Goal: Task Accomplishment & Management: Complete application form

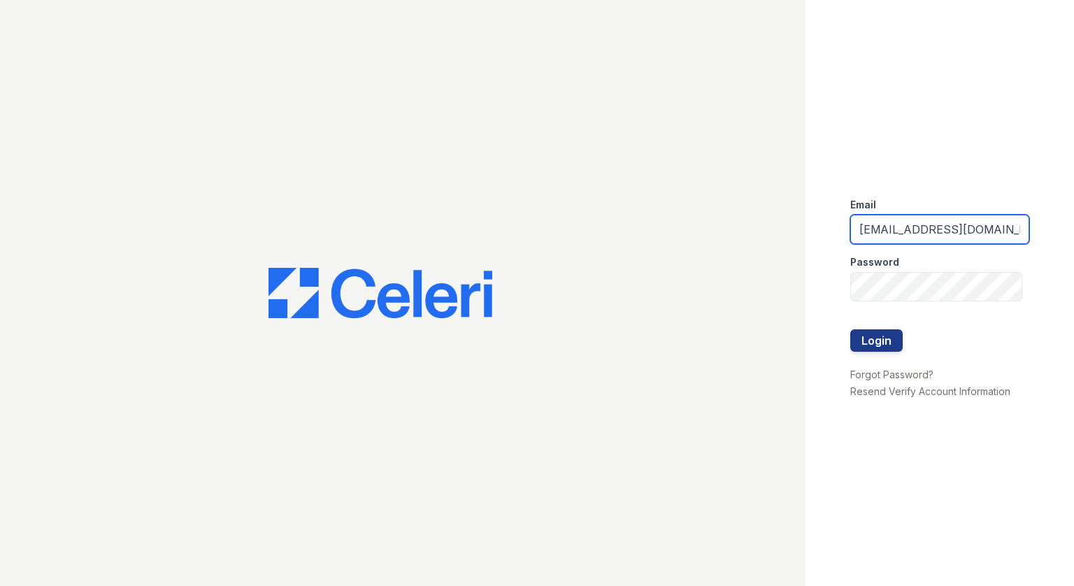
click at [931, 231] on input "[EMAIL_ADDRESS][DOMAIN_NAME]" at bounding box center [939, 229] width 179 height 29
click at [924, 231] on input "[EMAIL_ADDRESS][DOMAIN_NAME]" at bounding box center [939, 229] width 179 height 29
drag, startPoint x: 931, startPoint y: 227, endPoint x: 701, endPoint y: 220, distance: 230.1
click at [701, 220] on div "Email belmontridge@dlhproperties.net Password Login Forgot Password? Resend Ver…" at bounding box center [537, 293] width 1074 height 586
click at [961, 227] on input "Newbury@dlhproperties.net" at bounding box center [939, 229] width 179 height 29
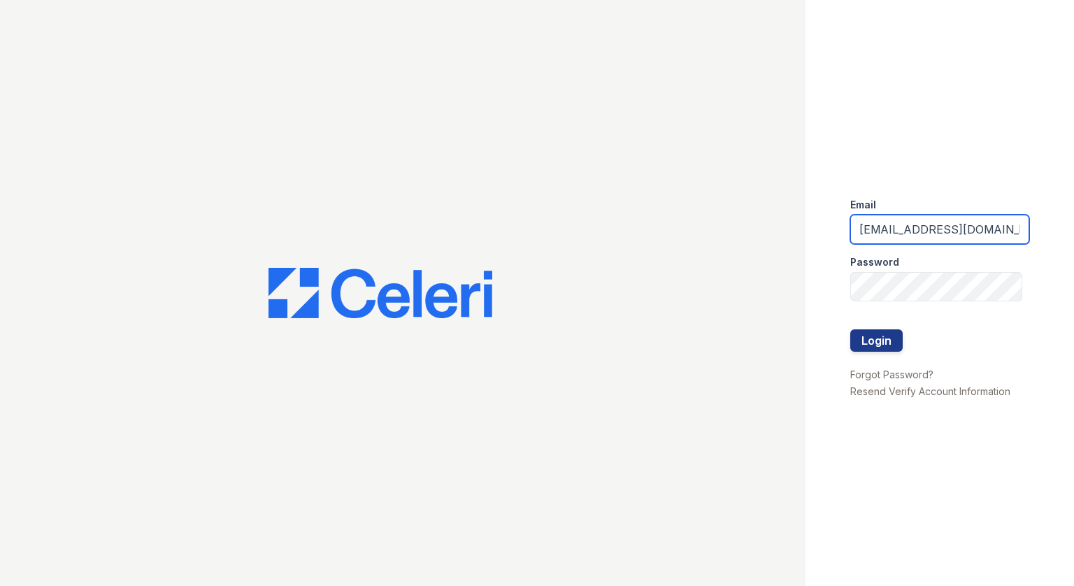
drag, startPoint x: 904, startPoint y: 229, endPoint x: 731, endPoint y: 218, distance: 173.0
click at [731, 218] on div "Email Newbury@dlhproperties.net Password Login Forgot Password? Resend Verify A…" at bounding box center [537, 293] width 1074 height 586
type input "[EMAIL_ADDRESS][DOMAIN_NAME]"
click at [889, 327] on div at bounding box center [939, 315] width 179 height 28
click at [871, 338] on button "Login" at bounding box center [876, 340] width 52 height 22
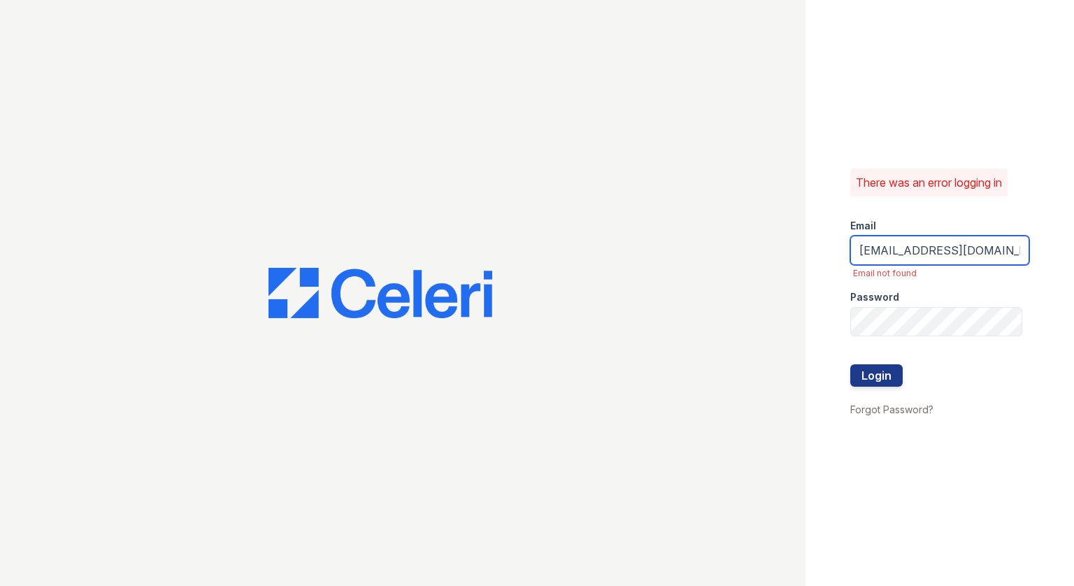
click at [900, 255] on input "[EMAIL_ADDRESS][DOMAIN_NAME]" at bounding box center [939, 250] width 179 height 29
type input "[EMAIL_ADDRESS][DOMAIN_NAME]"
click at [877, 384] on button "Login" at bounding box center [876, 375] width 52 height 22
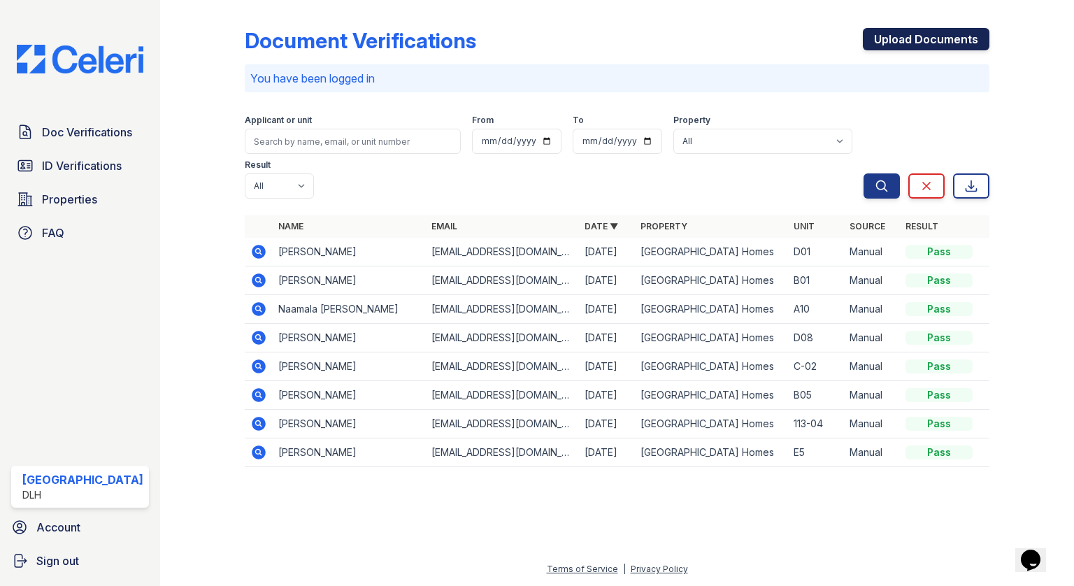
click at [965, 34] on link "Upload Documents" at bounding box center [926, 39] width 127 height 22
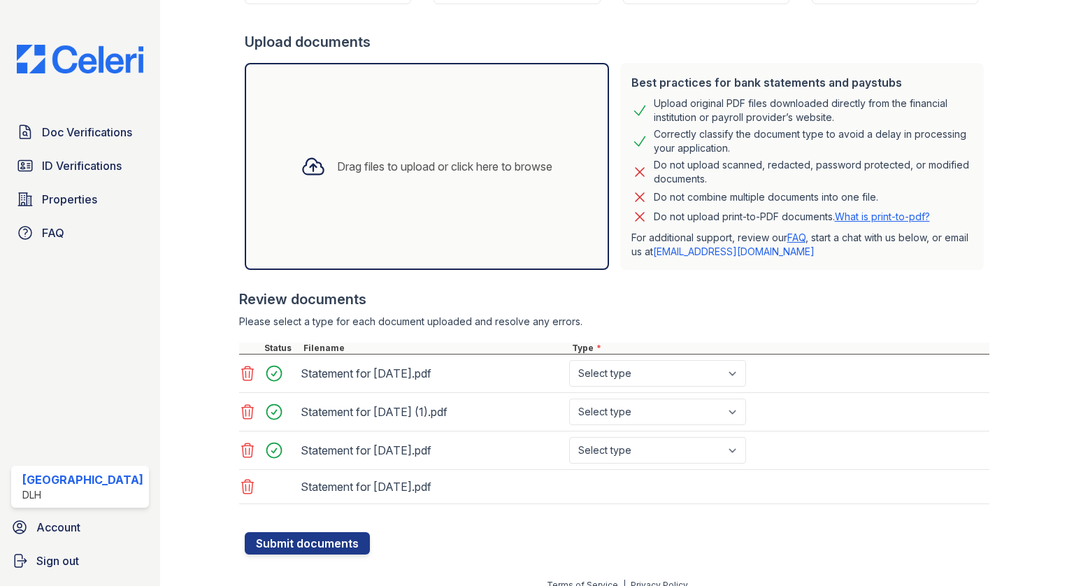
scroll to position [253, 0]
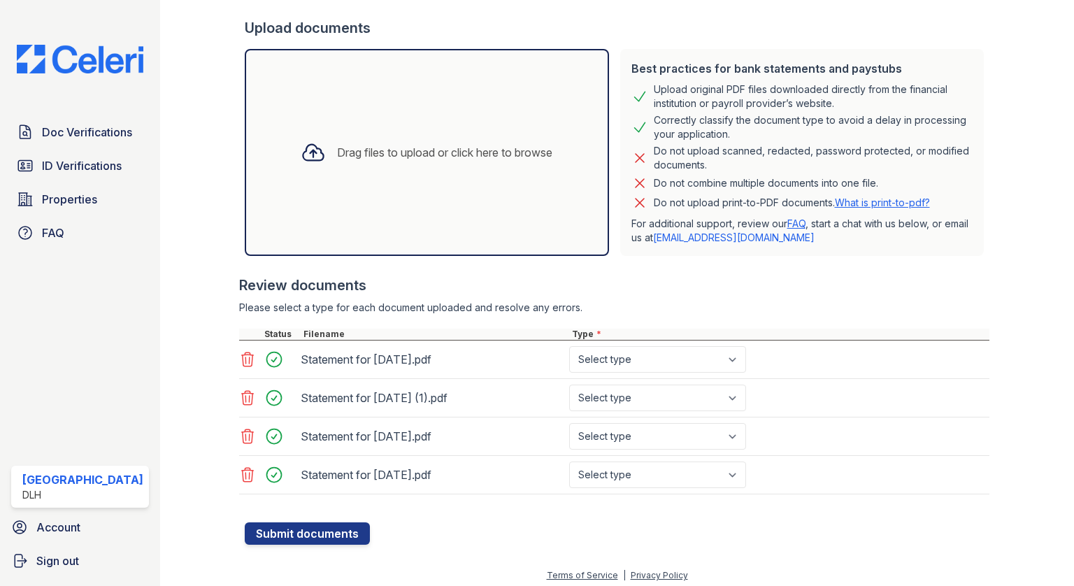
click at [862, 425] on div "Statement for [DATE].pdf Select type Paystub Bank Statement Offer Letter Tax Do…" at bounding box center [614, 436] width 750 height 38
click at [593, 364] on select "Select type Paystub Bank Statement Offer Letter Tax Documents Benefit Award Let…" at bounding box center [657, 359] width 177 height 27
select select "paystub"
click at [569, 346] on select "Select type Paystub Bank Statement Offer Letter Tax Documents Benefit Award Let…" at bounding box center [657, 359] width 177 height 27
click at [625, 395] on select "Select type Paystub Bank Statement Offer Letter Tax Documents Benefit Award Let…" at bounding box center [657, 398] width 177 height 27
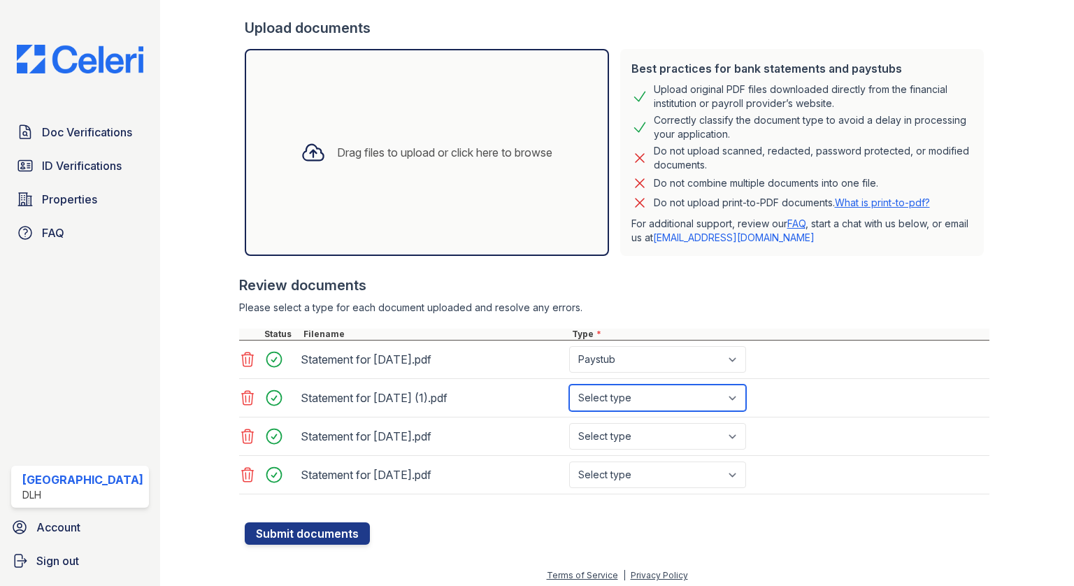
select select "paystub"
click at [569, 385] on select "Select type Paystub Bank Statement Offer Letter Tax Documents Benefit Award Let…" at bounding box center [657, 398] width 177 height 27
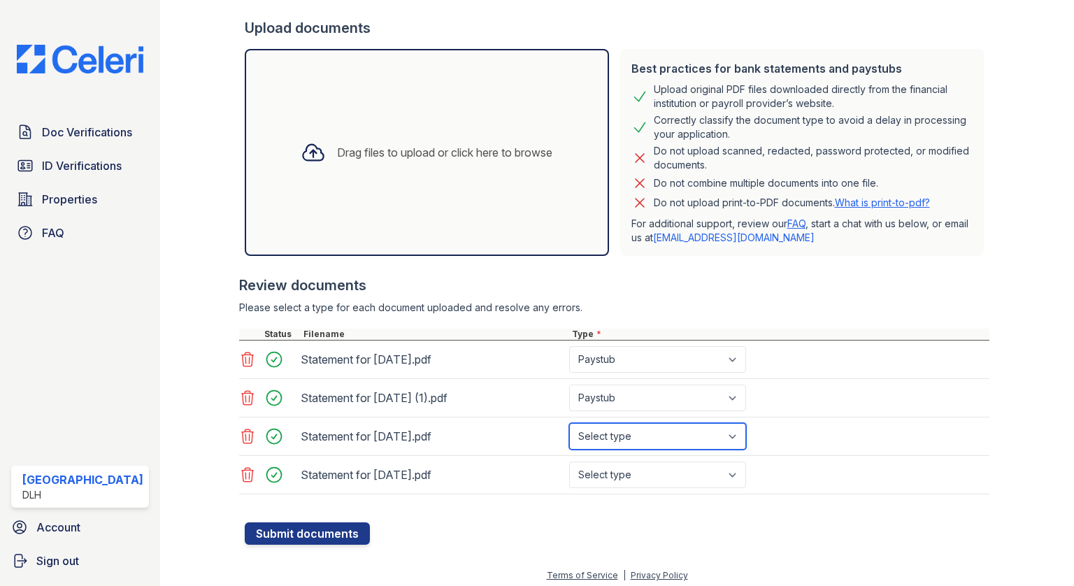
click at [625, 425] on select "Select type Paystub Bank Statement Offer Letter Tax Documents Benefit Award Let…" at bounding box center [657, 436] width 177 height 27
select select "paystub"
click at [569, 423] on select "Select type Paystub Bank Statement Offer Letter Tax Documents Benefit Award Let…" at bounding box center [657, 436] width 177 height 27
drag, startPoint x: 622, startPoint y: 472, endPoint x: 629, endPoint y: 469, distance: 8.2
click at [622, 472] on select "Select type Paystub Bank Statement Offer Letter Tax Documents Benefit Award Let…" at bounding box center [657, 474] width 177 height 27
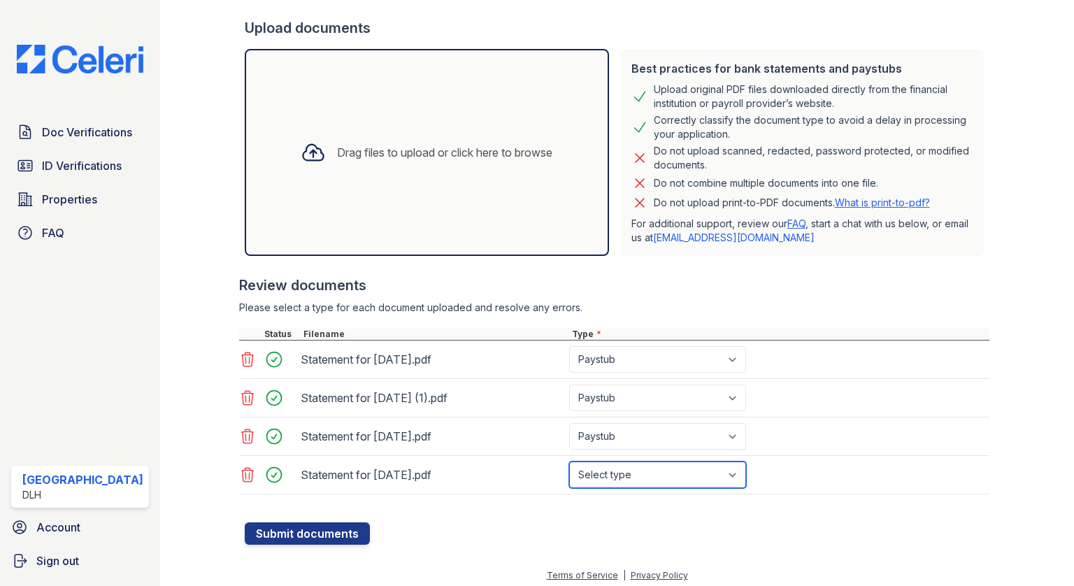
select select "paystub"
click at [569, 461] on select "Select type Paystub Bank Statement Offer Letter Tax Documents Benefit Award Let…" at bounding box center [657, 474] width 177 height 27
click at [826, 381] on div "Statement for [DATE] (1).pdf Select type Paystub Bank Statement Offer Letter Ta…" at bounding box center [614, 398] width 750 height 38
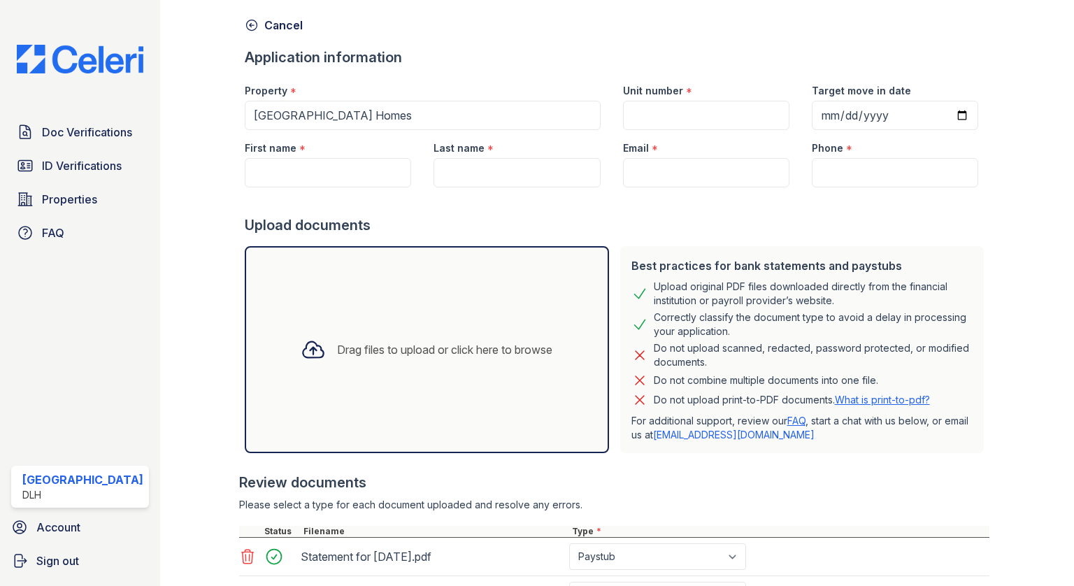
scroll to position [0, 0]
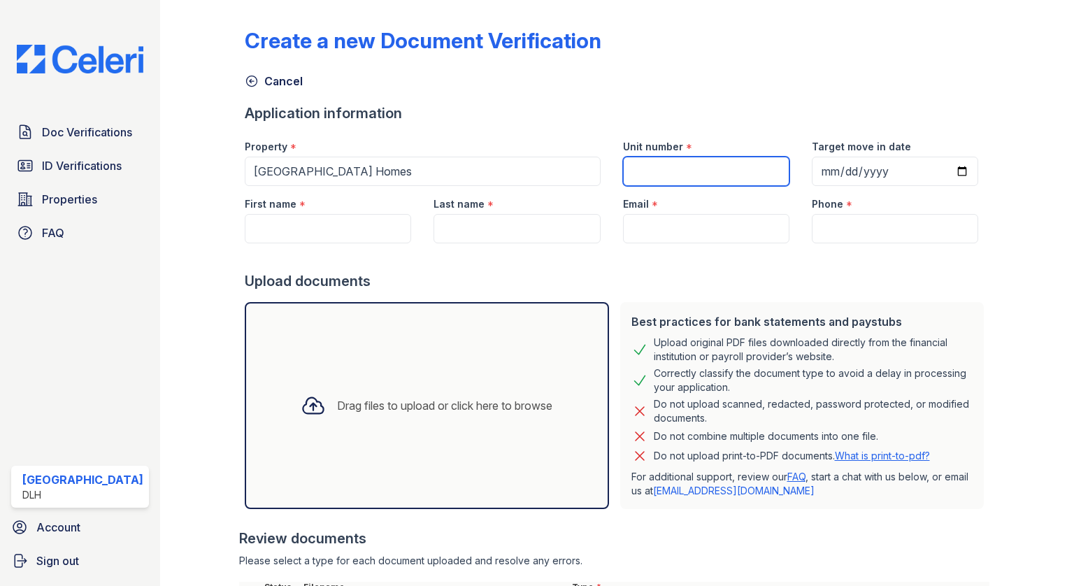
click at [654, 175] on input "Unit number" at bounding box center [706, 171] width 166 height 29
drag, startPoint x: 447, startPoint y: 165, endPoint x: 704, endPoint y: 173, distance: 256.7
click at [704, 173] on input "Unit number" at bounding box center [706, 171] width 166 height 29
click at [643, 173] on input "118 07" at bounding box center [706, 171] width 166 height 29
type input "118-07"
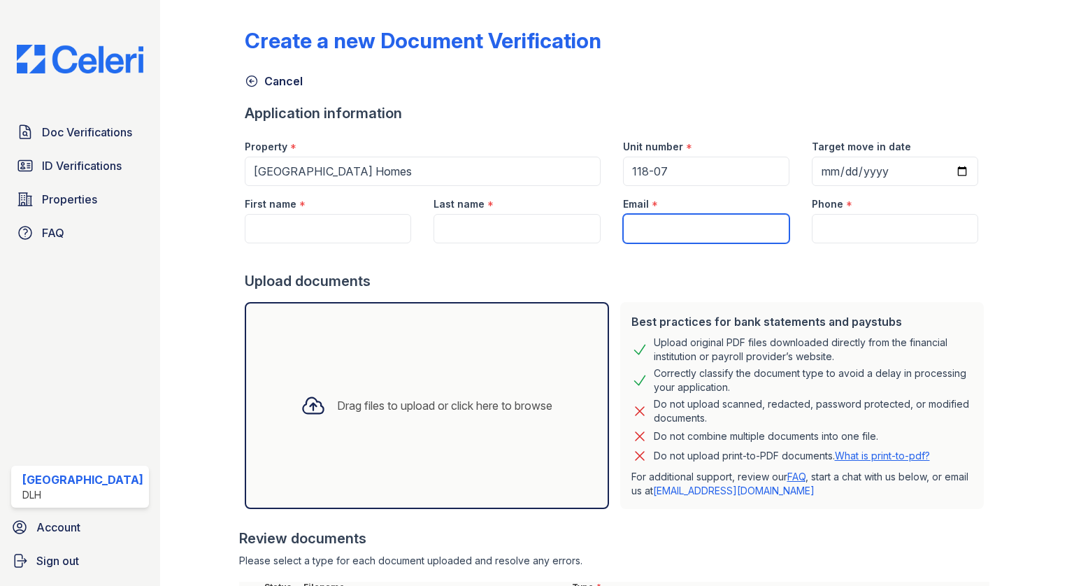
click at [674, 227] on input "Email" at bounding box center [706, 228] width 166 height 29
paste input "[EMAIL_ADDRESS][DOMAIN_NAME]"
type input "[EMAIL_ADDRESS][DOMAIN_NAME]"
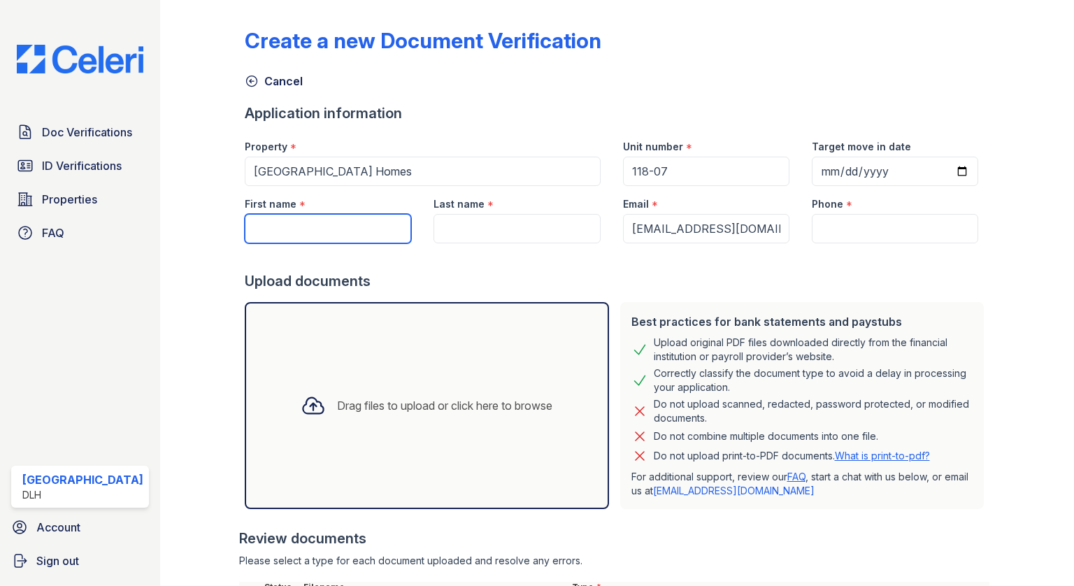
click at [327, 228] on input "First name" at bounding box center [328, 228] width 166 height 29
paste input "[PERSON_NAME] Camber"
drag, startPoint x: 366, startPoint y: 241, endPoint x: 310, endPoint y: 244, distance: 55.3
click at [310, 244] on form "Application information Property * [GEOGRAPHIC_DATA] Homes Unit number * 118-07…" at bounding box center [617, 450] width 745 height 694
type input "[PERSON_NAME] Camber"
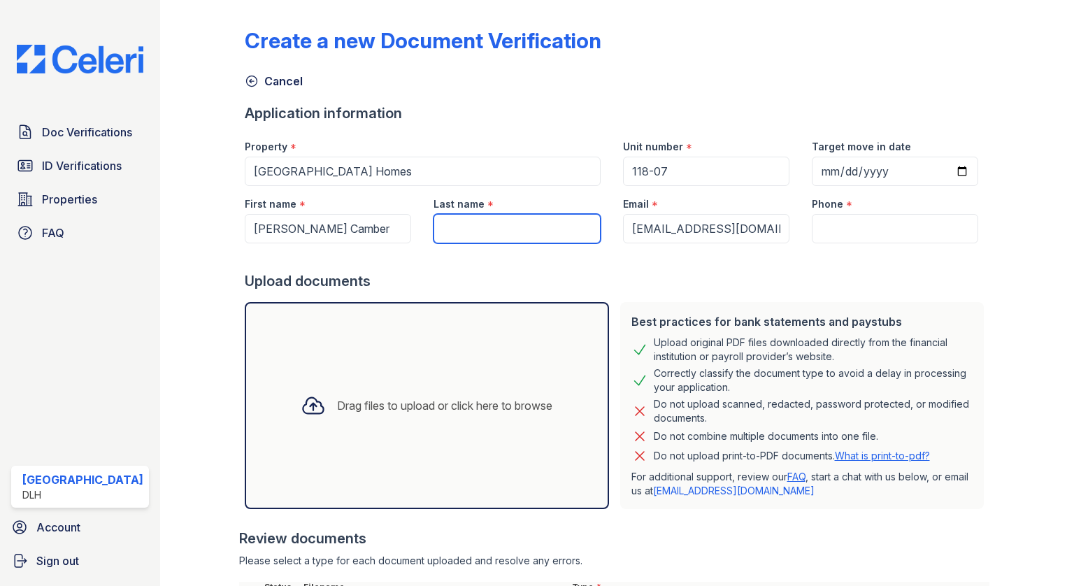
click at [501, 241] on input "Last name" at bounding box center [516, 228] width 166 height 29
paste input "Camber"
click at [439, 226] on input "Camber" at bounding box center [516, 228] width 166 height 29
type input "Camber"
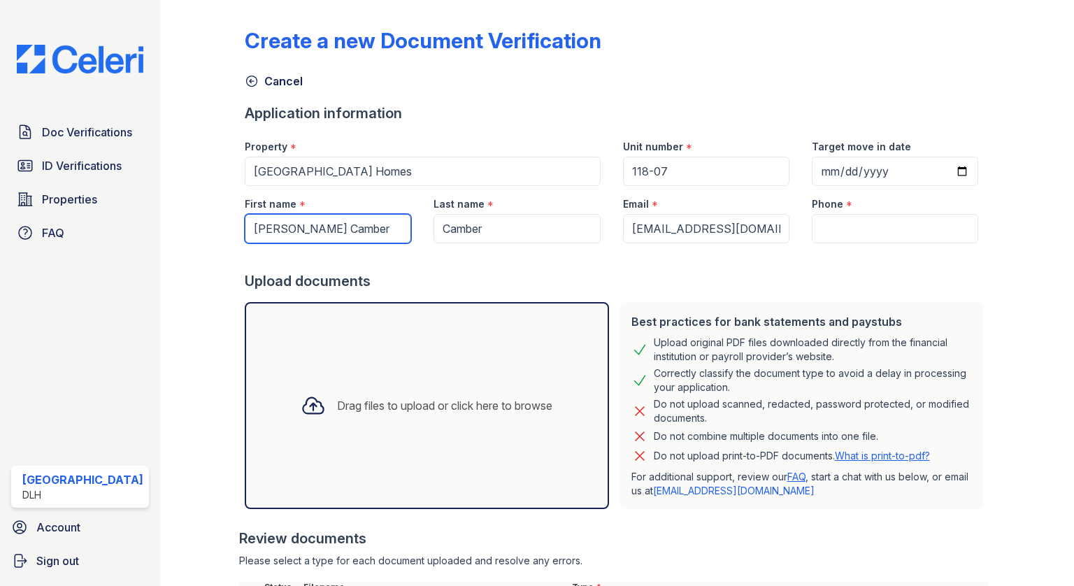
drag, startPoint x: 375, startPoint y: 230, endPoint x: 316, endPoint y: 238, distance: 59.3
click at [316, 238] on input "[PERSON_NAME] Camber" at bounding box center [328, 228] width 166 height 29
type input "[PERSON_NAME]"
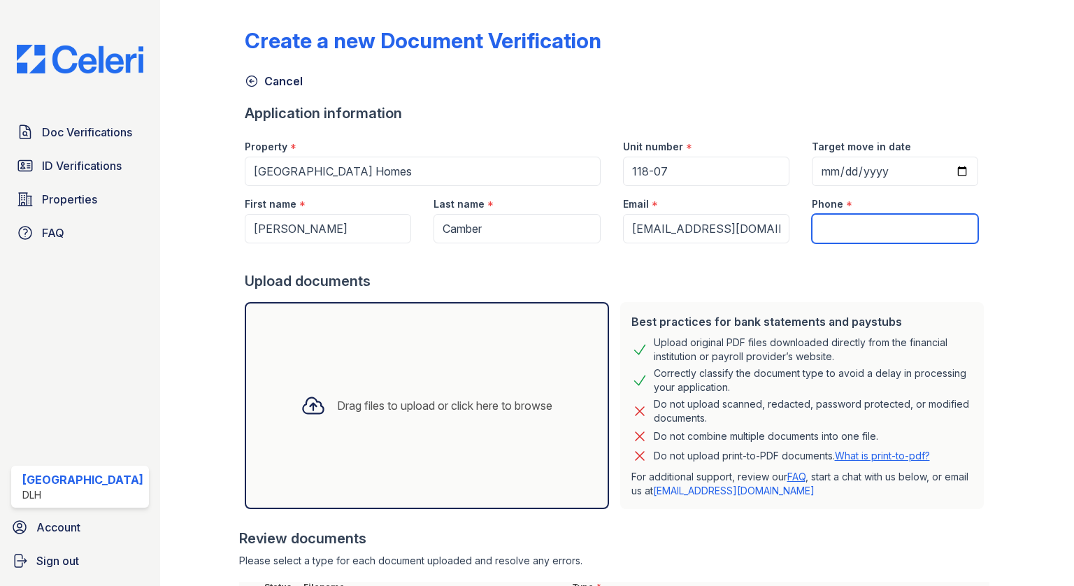
click at [856, 240] on input "Phone" at bounding box center [895, 228] width 166 height 29
paste input "[PHONE_NUMBER]"
type input "[PHONE_NUMBER]"
click at [951, 122] on div "Application information" at bounding box center [617, 113] width 745 height 20
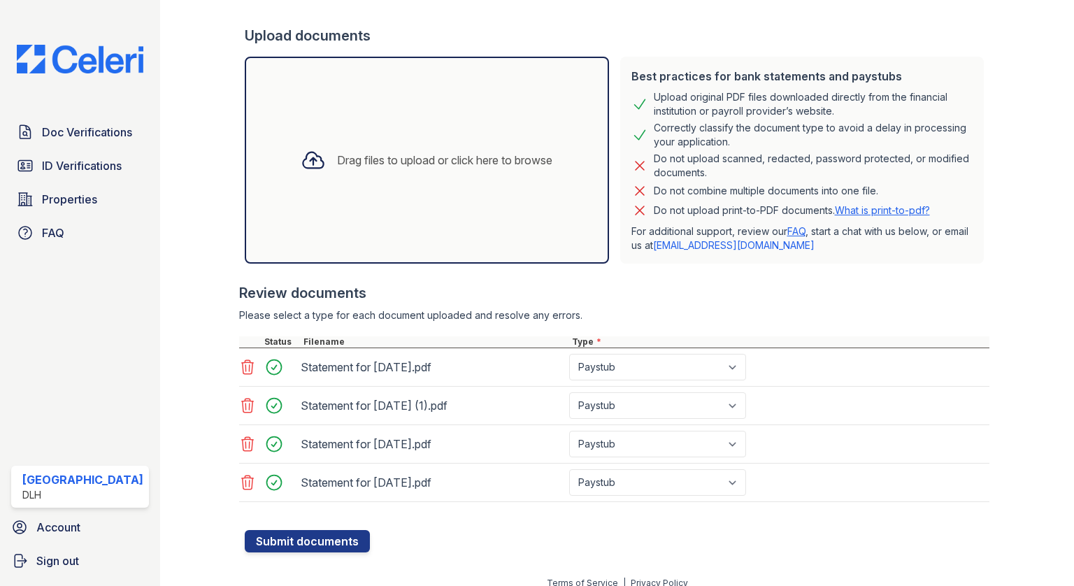
scroll to position [257, 0]
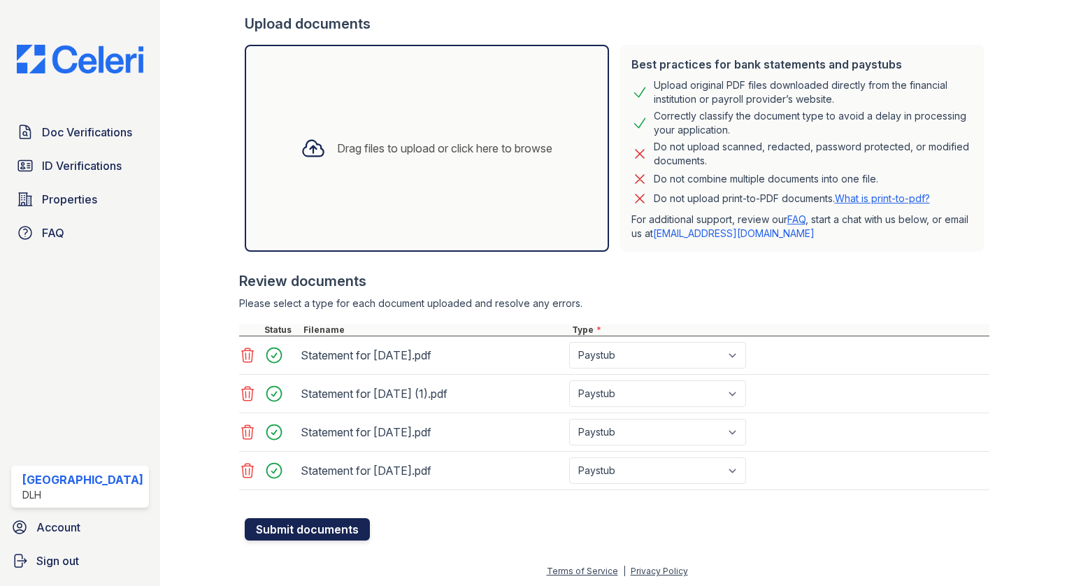
click at [326, 524] on button "Submit documents" at bounding box center [307, 529] width 125 height 22
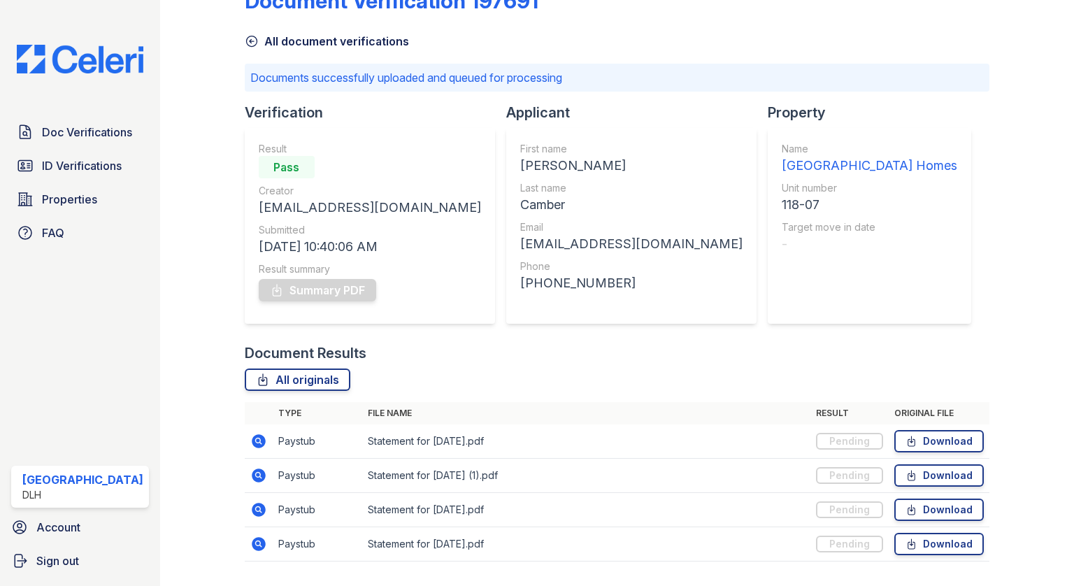
scroll to position [76, 0]
